Goal: Task Accomplishment & Management: Use online tool/utility

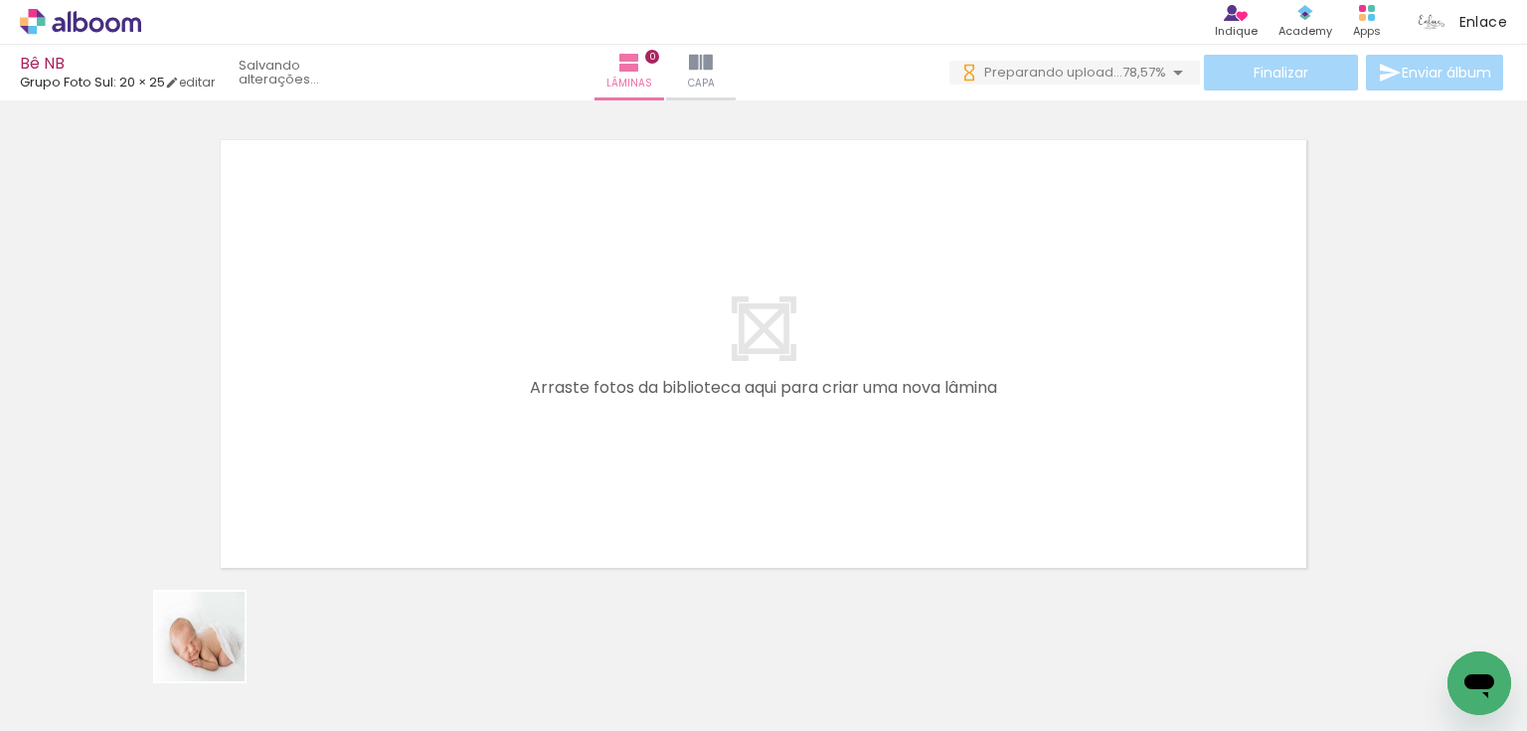
drag, startPoint x: 211, startPoint y: 657, endPoint x: 473, endPoint y: 293, distance: 448.7
click at [477, 293] on quentale-workspace at bounding box center [763, 365] width 1527 height 731
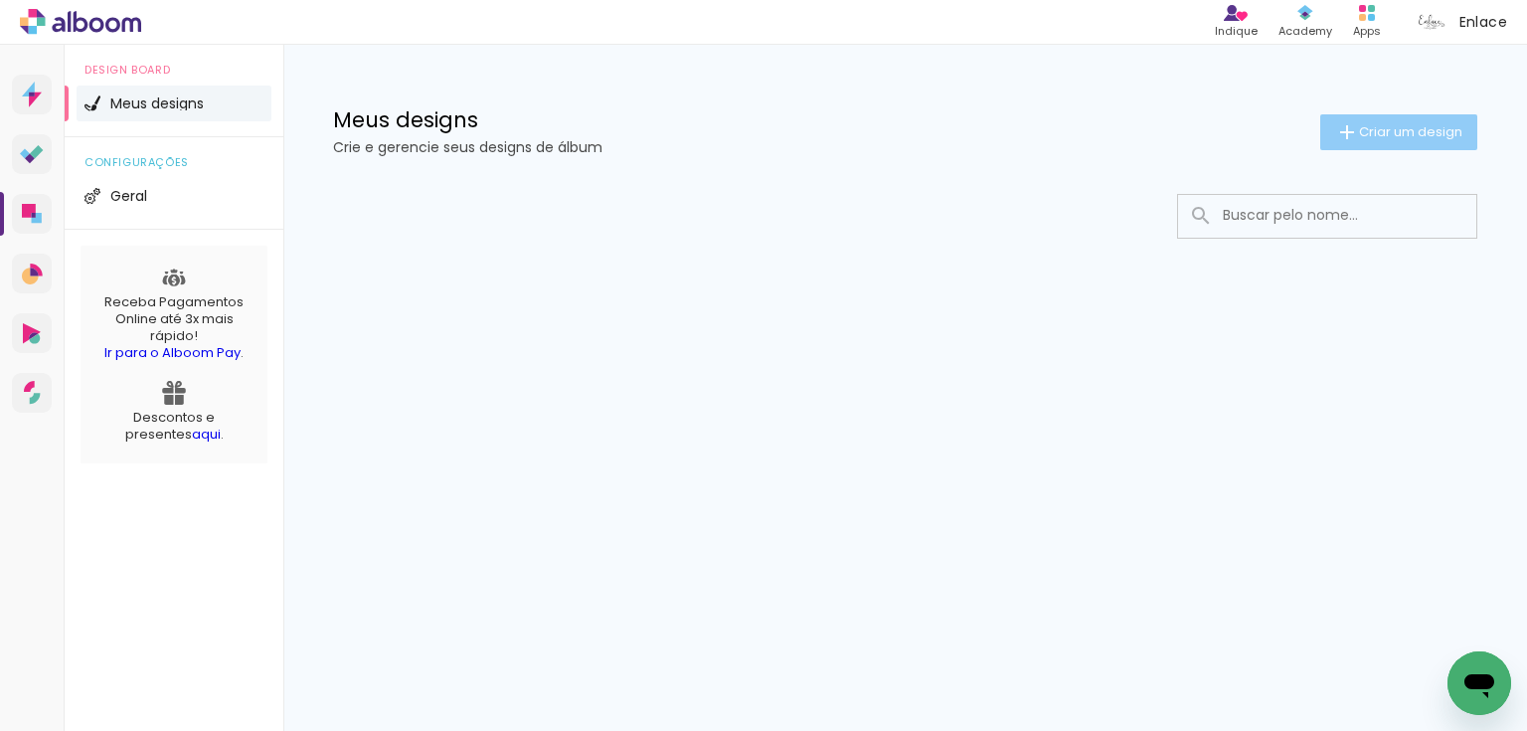
click at [1393, 131] on span "Criar um design" at bounding box center [1410, 131] width 103 height 13
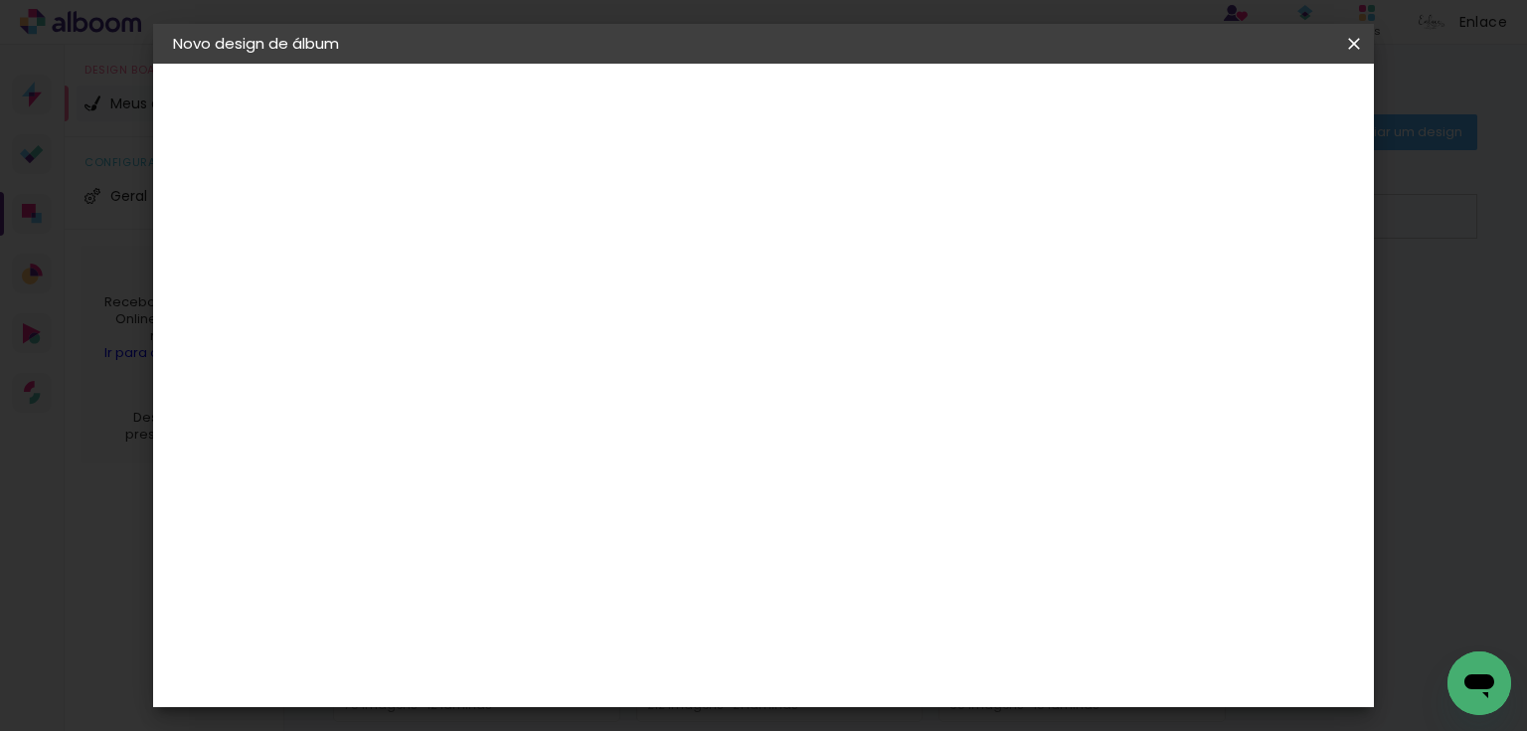
click at [498, 254] on input at bounding box center [498, 267] width 0 height 31
type input "Sontag"
type paper-input "Sontag"
click at [0, 0] on slot "Avançar" at bounding box center [0, 0] width 0 height 0
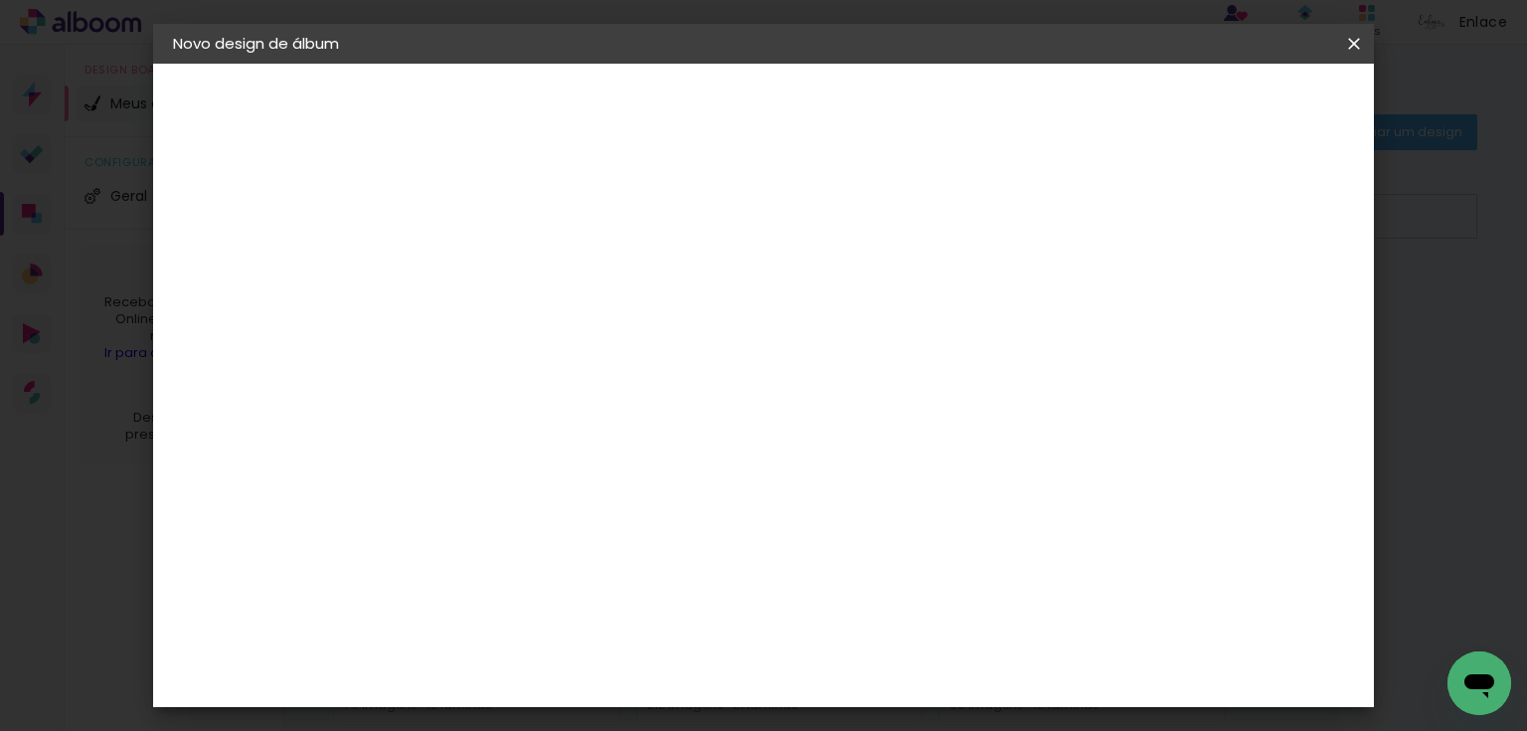
click at [613, 516] on paper-item "Grupo Foto Sul" at bounding box center [548, 550] width 215 height 68
click at [0, 0] on slot "Avançar" at bounding box center [0, 0] width 0 height 0
click at [632, 428] on span "20 × 25" at bounding box center [586, 454] width 92 height 53
click at [822, 114] on paper-button "Avançar" at bounding box center [773, 105] width 97 height 34
click at [1233, 112] on span "Iniciar design" at bounding box center [1187, 105] width 90 height 14
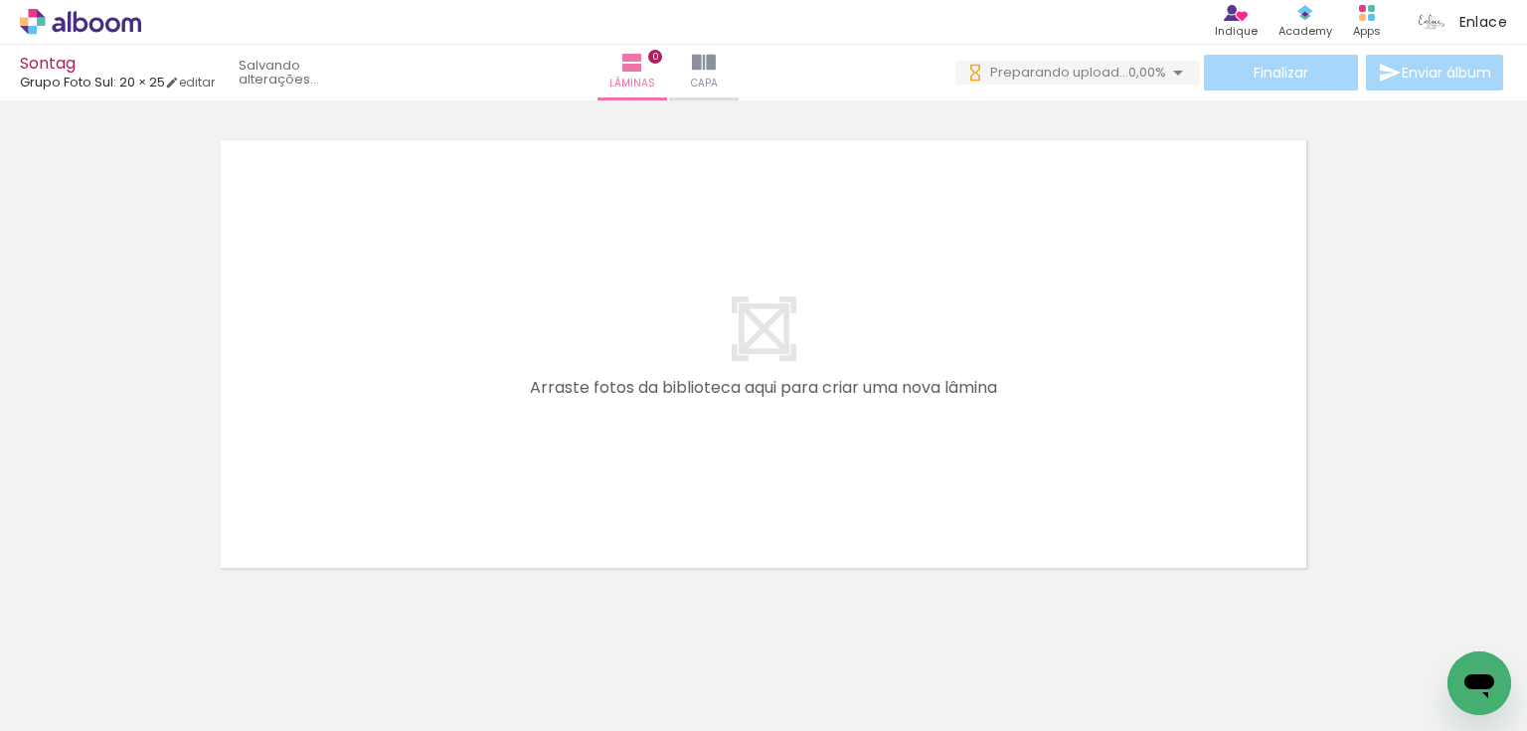
click at [1432, 306] on div at bounding box center [763, 329] width 1527 height 492
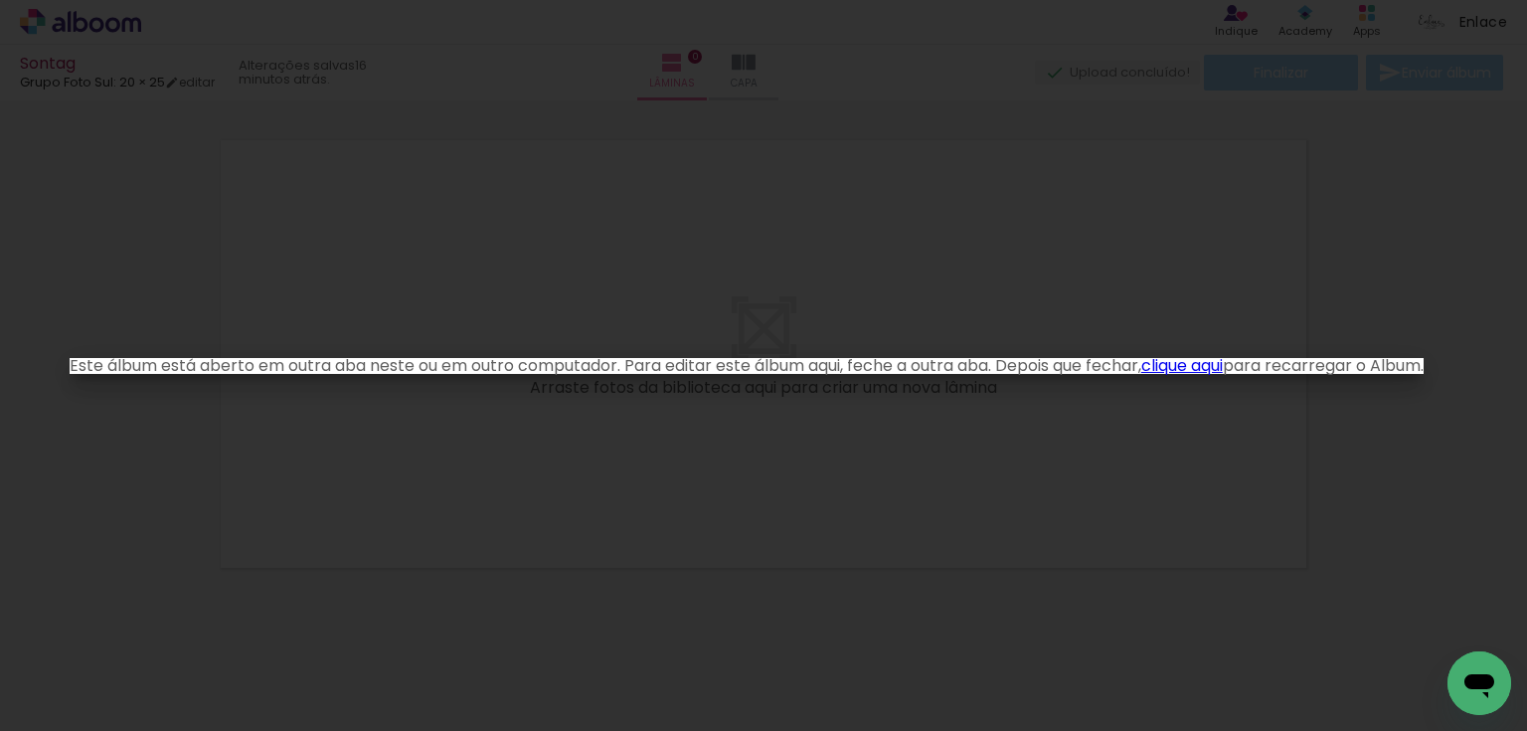
click at [1188, 363] on link "clique aqui" at bounding box center [1182, 365] width 82 height 23
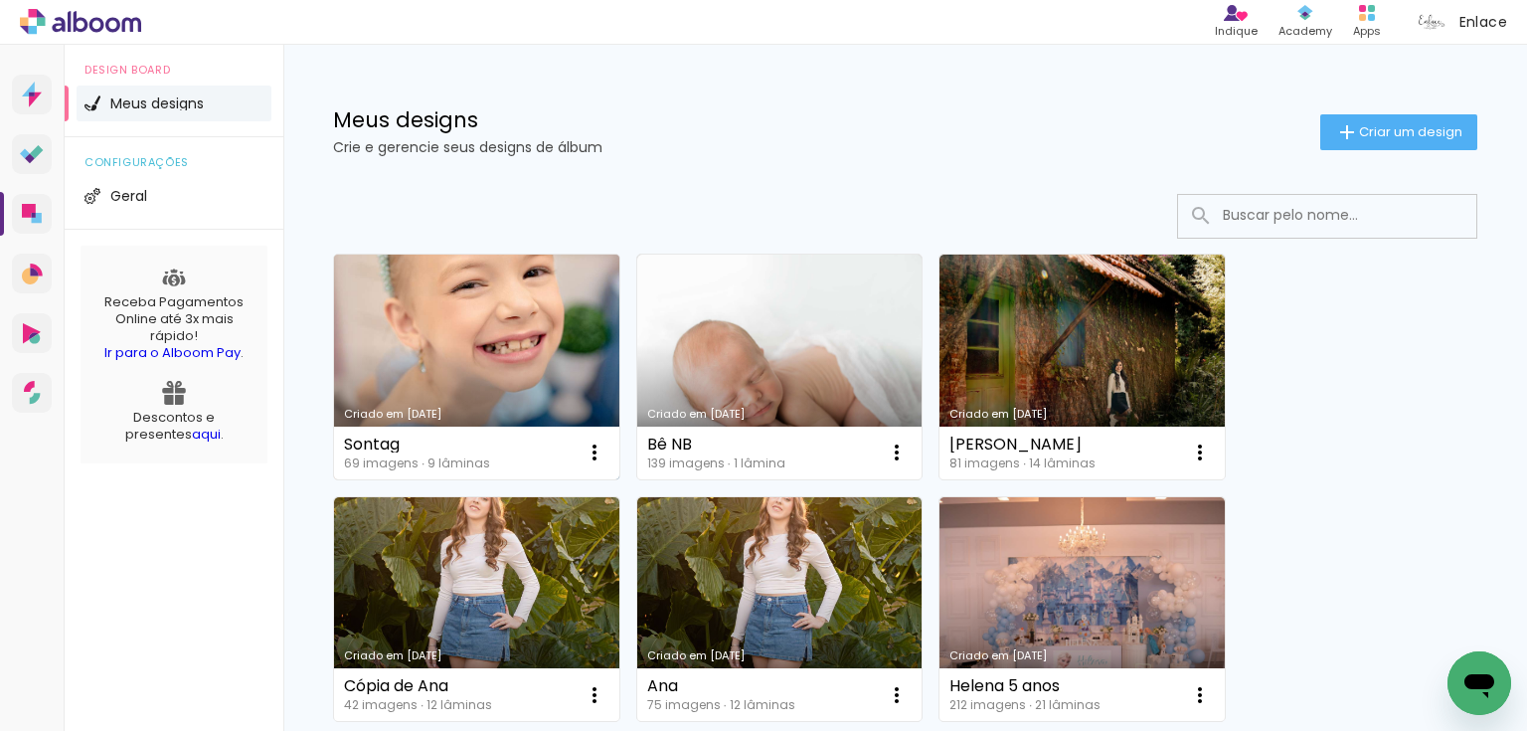
click at [487, 346] on link "Criado em [DATE]" at bounding box center [476, 367] width 285 height 225
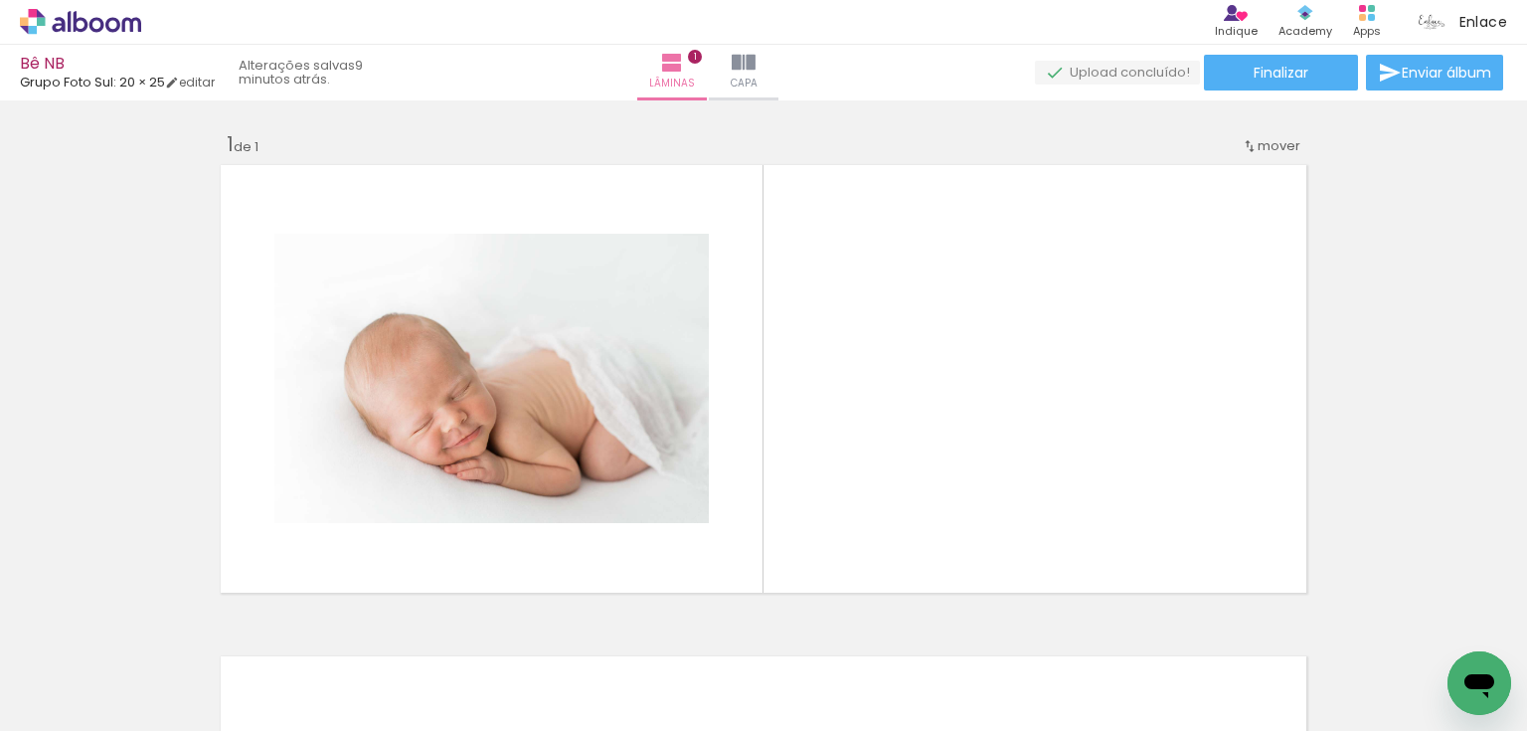
scroll to position [25, 0]
